Goal: Complete application form

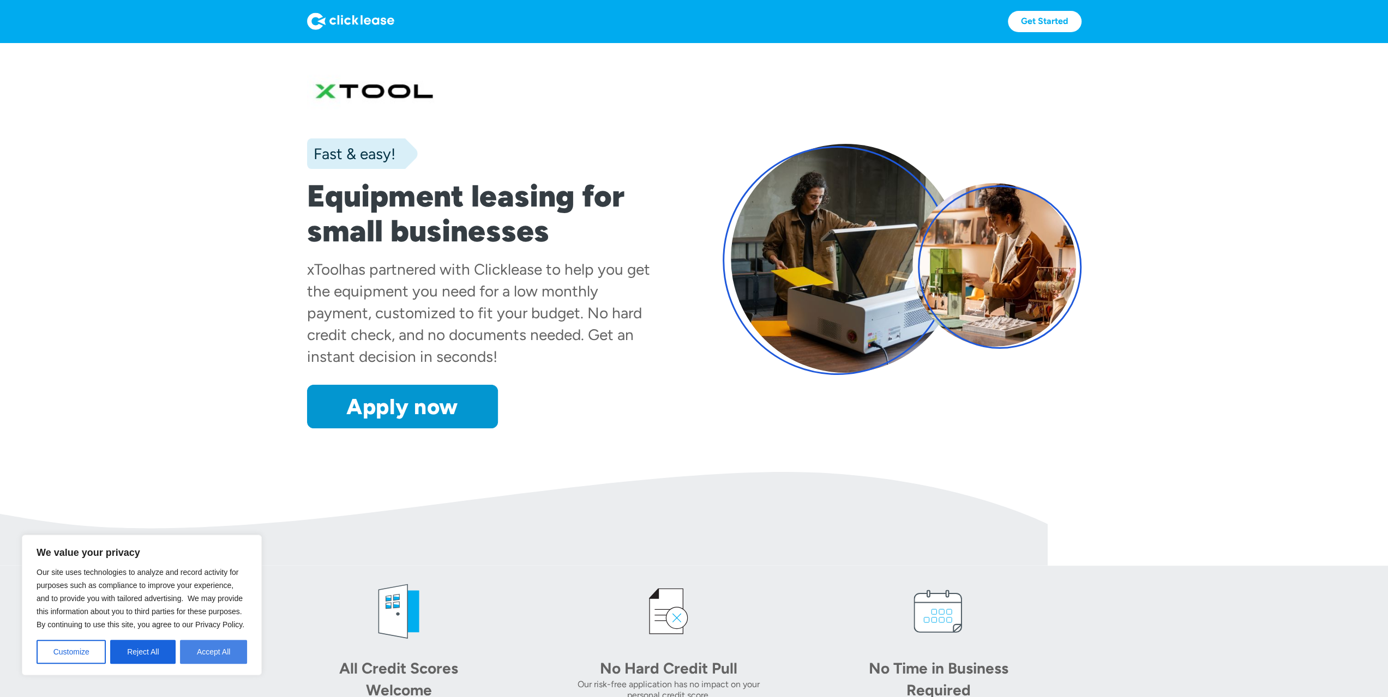
click at [218, 652] on button "Accept All" at bounding box center [213, 652] width 67 height 24
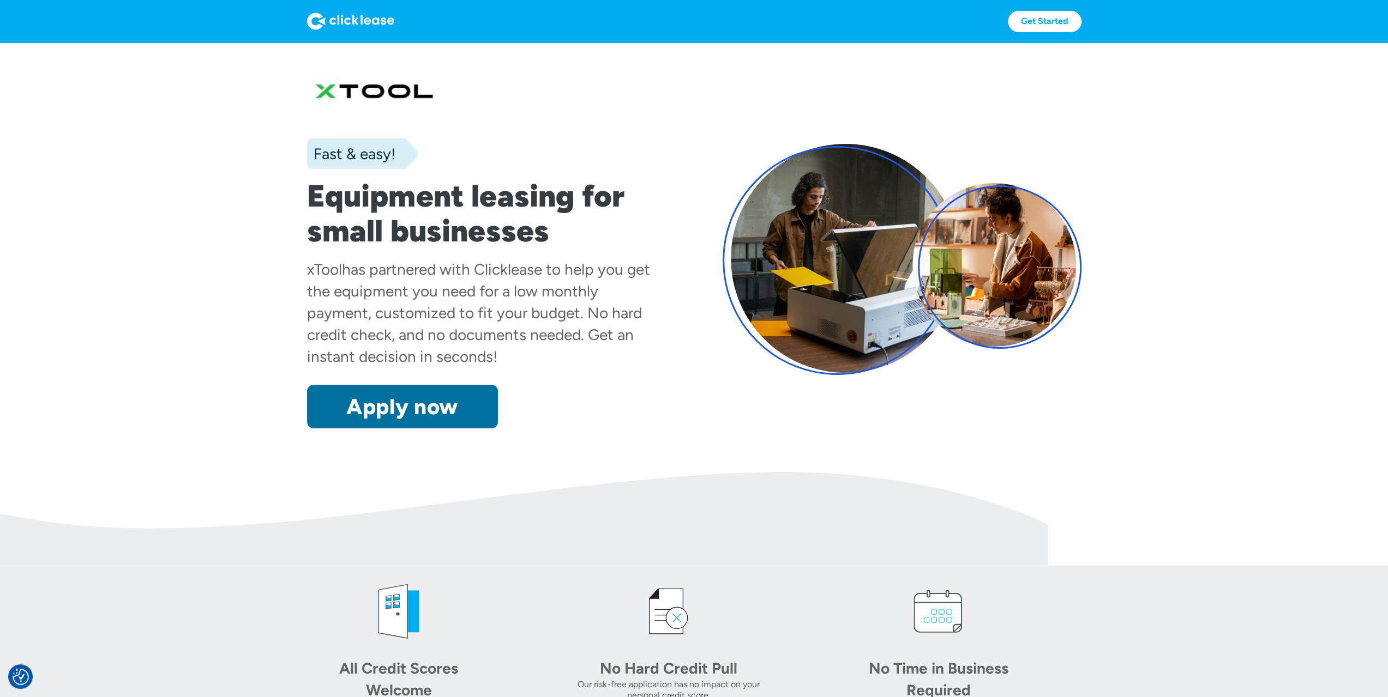
click at [380, 411] on link "Apply now" at bounding box center [402, 407] width 191 height 44
